Goal: Task Accomplishment & Management: Use online tool/utility

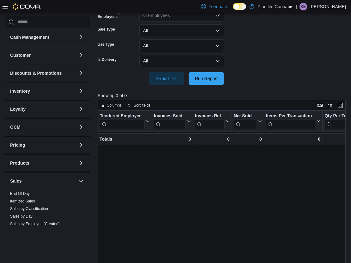
scroll to position [83, 0]
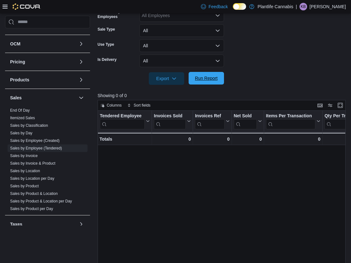
click at [210, 79] on span "Run Report" at bounding box center [206, 78] width 23 height 6
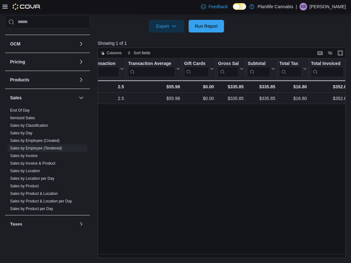
scroll to position [13, 0]
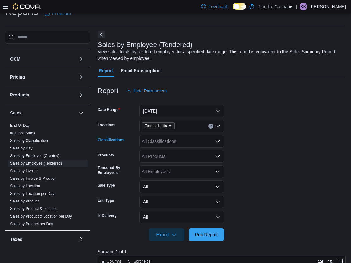
click at [157, 138] on div "All Classifications" at bounding box center [181, 141] width 85 height 13
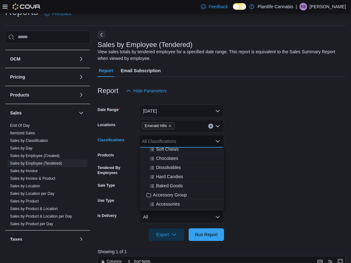
scroll to position [50, 0]
click at [171, 197] on button "Accessory Group" at bounding box center [181, 194] width 85 height 9
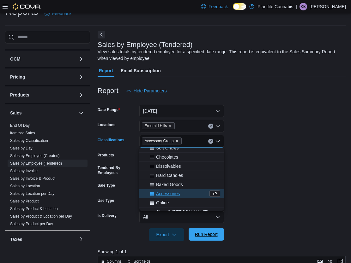
click at [202, 237] on span "Run Report" at bounding box center [206, 235] width 23 height 6
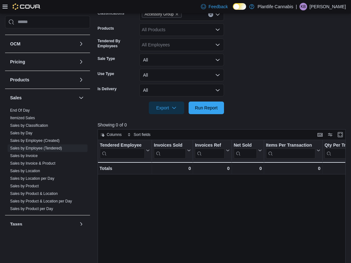
scroll to position [52, 0]
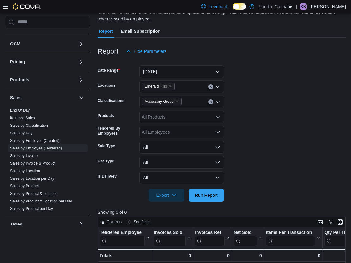
click at [210, 104] on button "Clear input" at bounding box center [210, 102] width 5 height 5
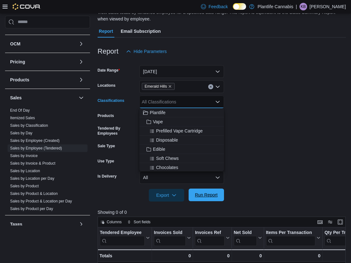
click at [208, 191] on span "Run Report" at bounding box center [206, 195] width 28 height 13
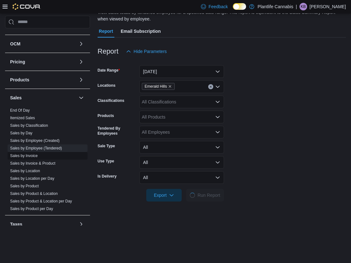
click at [39, 157] on span "Sales by Invoice" at bounding box center [48, 156] width 80 height 8
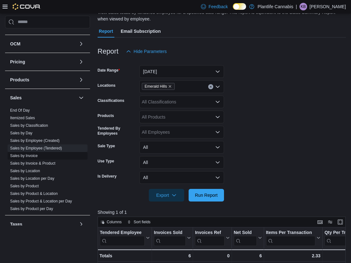
click at [36, 157] on link "Sales by Invoice" at bounding box center [23, 156] width 27 height 4
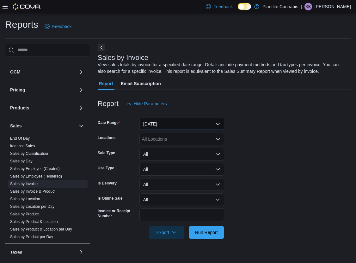
click at [185, 126] on button "[DATE]" at bounding box center [181, 124] width 85 height 13
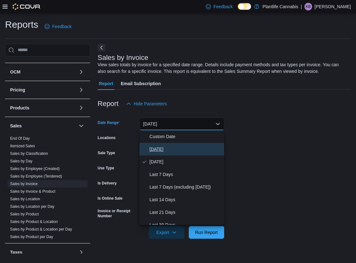
click at [177, 145] on button "[DATE]" at bounding box center [181, 149] width 85 height 13
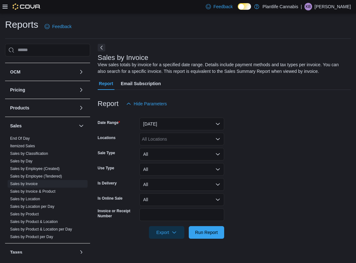
click at [176, 136] on div "All Locations" at bounding box center [181, 139] width 85 height 13
type input "**"
click at [175, 148] on span "Emerald Hills" at bounding box center [169, 150] width 26 height 6
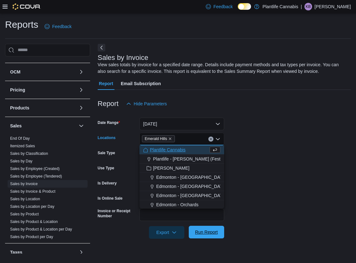
click at [206, 235] on span "Run Report" at bounding box center [206, 232] width 23 height 6
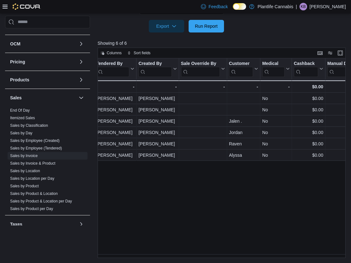
scroll to position [0, 780]
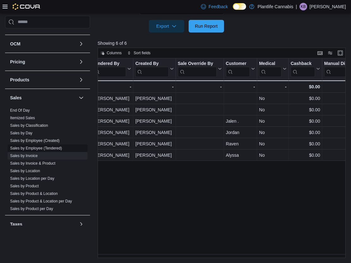
click at [33, 149] on link "Sales by Employee (Tendered)" at bounding box center [36, 148] width 52 height 4
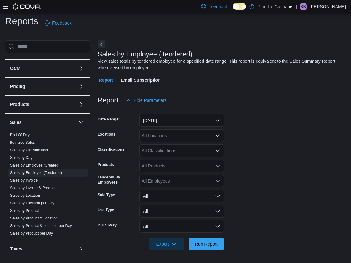
scroll to position [3, 0]
click at [161, 121] on button "[DATE]" at bounding box center [181, 120] width 85 height 13
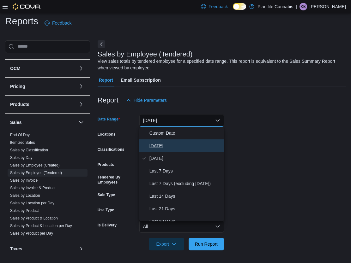
click at [161, 144] on span "[DATE]" at bounding box center [185, 146] width 72 height 8
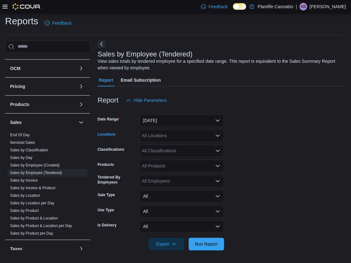
click at [161, 139] on div "All Locations" at bounding box center [181, 136] width 85 height 13
type input "**"
click at [162, 143] on span "Emerald Hills" at bounding box center [169, 146] width 26 height 6
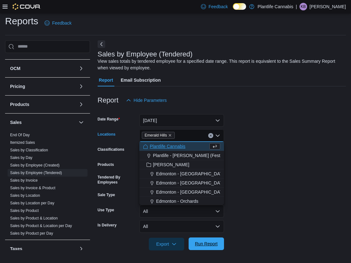
click at [210, 244] on span "Run Report" at bounding box center [206, 244] width 23 height 6
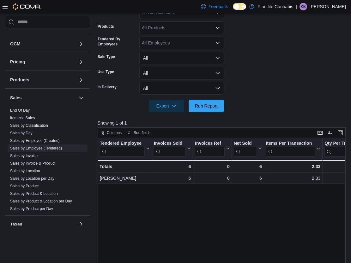
scroll to position [178, 0]
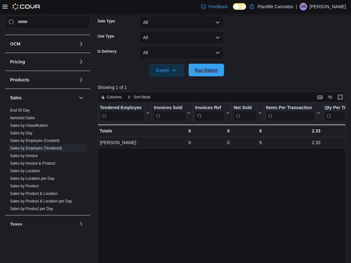
click at [211, 67] on span "Run Report" at bounding box center [206, 70] width 23 height 6
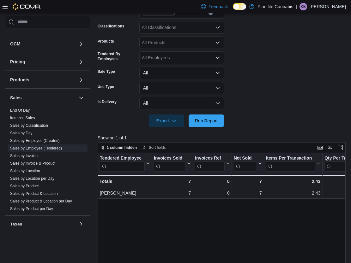
scroll to position [56, 0]
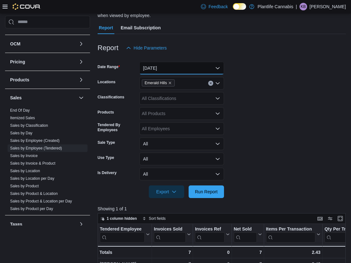
click at [187, 71] on button "[DATE]" at bounding box center [181, 68] width 85 height 13
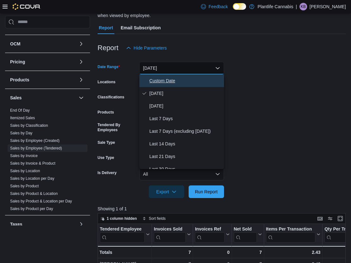
click at [171, 82] on span "Custom Date" at bounding box center [185, 81] width 72 height 8
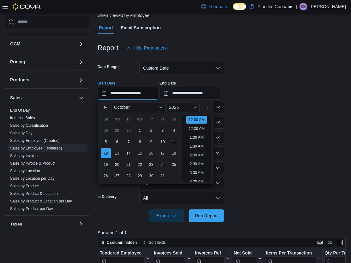
click at [149, 95] on input "**********" at bounding box center [128, 93] width 61 height 13
click at [200, 160] on li "10:00 AM" at bounding box center [196, 163] width 21 height 8
type input "**********"
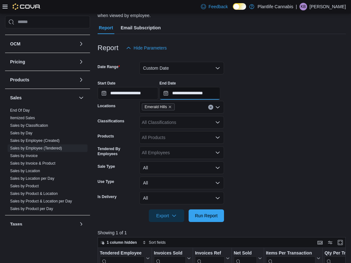
click at [212, 97] on input "**********" at bounding box center [190, 93] width 61 height 13
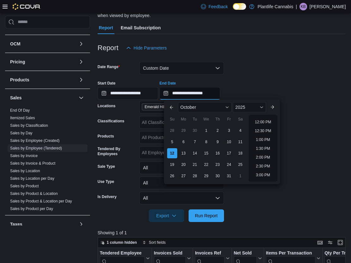
scroll to position [198, 0]
click at [273, 135] on li "12:00 PM" at bounding box center [262, 135] width 21 height 8
type input "**********"
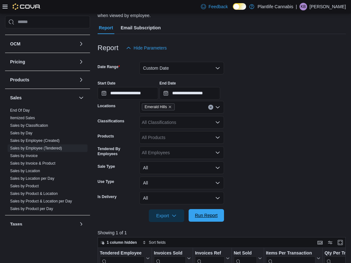
click at [206, 218] on span "Run Report" at bounding box center [206, 216] width 23 height 6
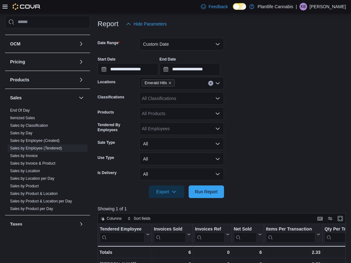
scroll to position [76, 0]
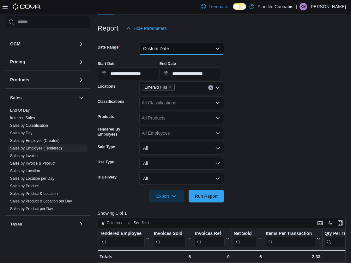
click at [183, 46] on button "Custom Date" at bounding box center [181, 48] width 85 height 13
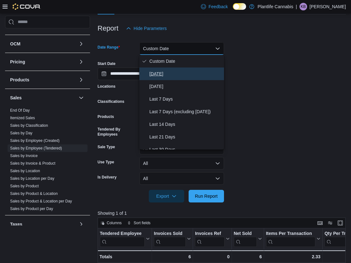
click at [176, 75] on span "[DATE]" at bounding box center [185, 74] width 72 height 8
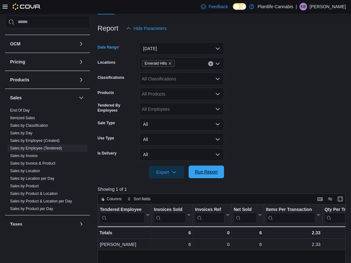
click at [207, 175] on span "Run Report" at bounding box center [206, 172] width 28 height 13
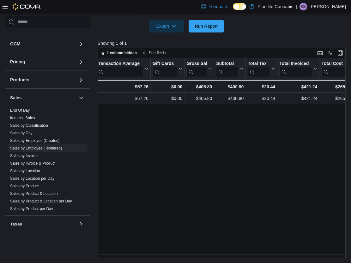
scroll to position [0, 279]
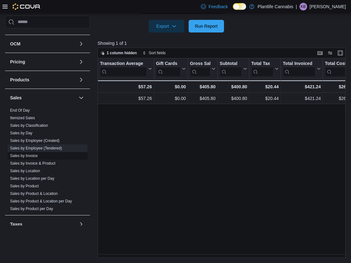
click at [28, 157] on link "Sales by Invoice" at bounding box center [23, 156] width 27 height 4
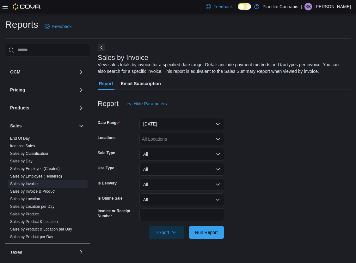
click at [160, 131] on form "Date Range [DATE] Locations All Locations Sale Type All Use Type All Is Deliver…" at bounding box center [224, 174] width 253 height 129
click at [160, 128] on button "[DATE]" at bounding box center [181, 124] width 85 height 13
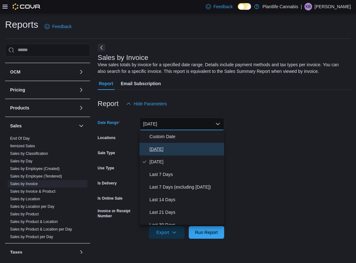
click at [164, 143] on button "[DATE]" at bounding box center [181, 149] width 85 height 13
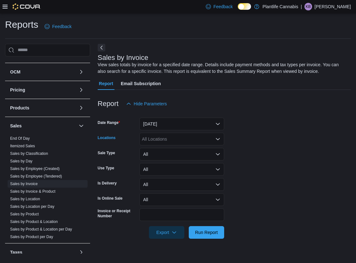
click at [164, 140] on div "All Locations" at bounding box center [181, 139] width 85 height 13
type input "**"
click at [161, 148] on span "Emerald Hills" at bounding box center [169, 150] width 26 height 6
click at [217, 228] on span "Run Report" at bounding box center [206, 232] width 28 height 13
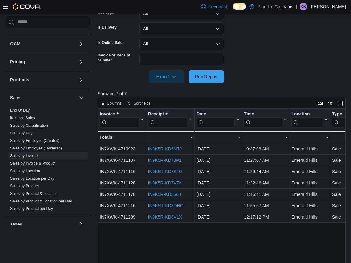
scroll to position [207, 0]
